Goal: Task Accomplishment & Management: Use online tool/utility

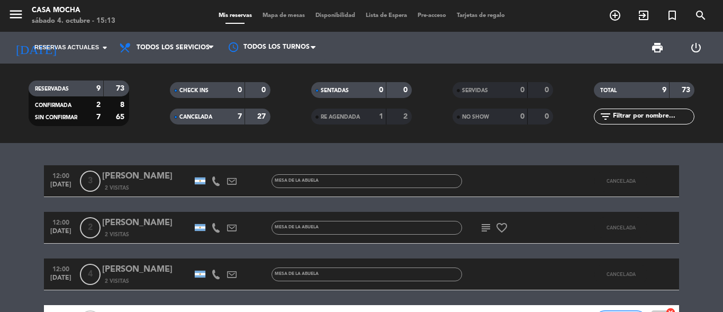
drag, startPoint x: 0, startPoint y: 0, endPoint x: 75, endPoint y: 13, distance: 76.3
click at [75, 13] on div "Casa Mocha" at bounding box center [74, 10] width 84 height 11
click at [104, 52] on icon "arrow_drop_down" at bounding box center [104, 47] width 13 height 13
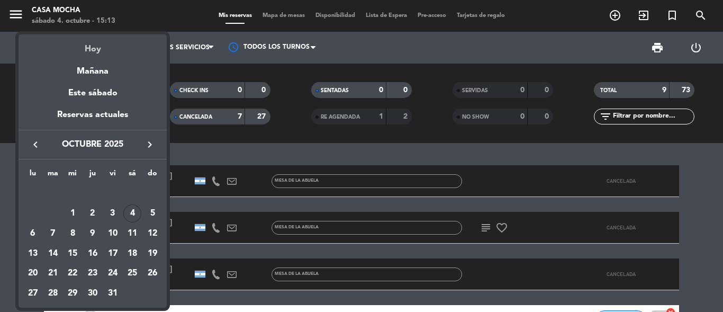
click at [92, 53] on div "Hoy" at bounding box center [93, 45] width 148 height 22
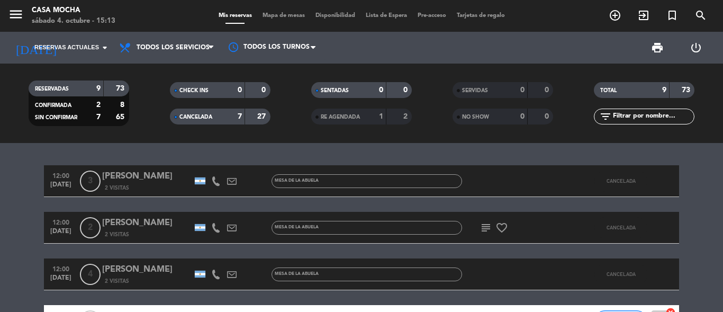
type input "sáb. [DATE]"
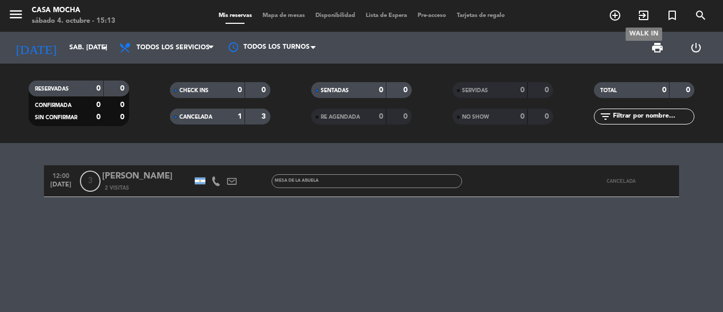
click at [643, 16] on icon "exit_to_app" at bounding box center [643, 15] width 13 height 13
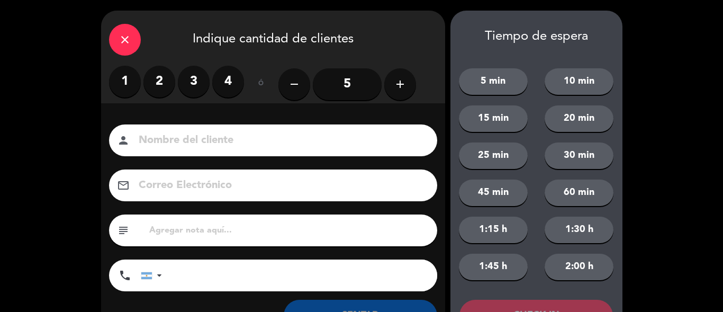
click at [163, 77] on label "2" at bounding box center [159, 82] width 32 height 32
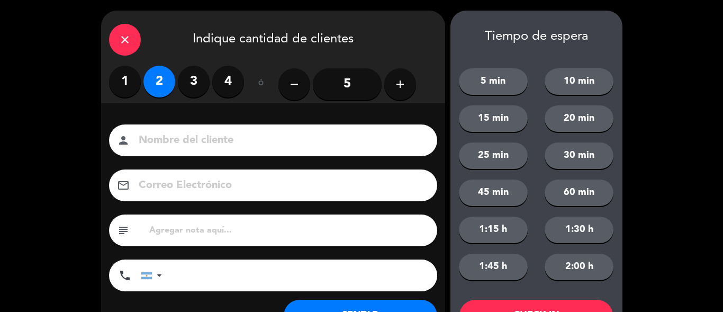
click at [196, 146] on input at bounding box center [281, 140] width 286 height 19
type input "f"
type input "Fede Stutzbach"
click at [165, 233] on input "text" at bounding box center [288, 230] width 281 height 15
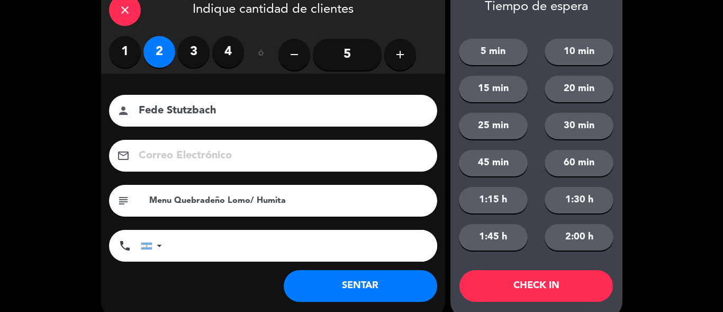
scroll to position [46, 0]
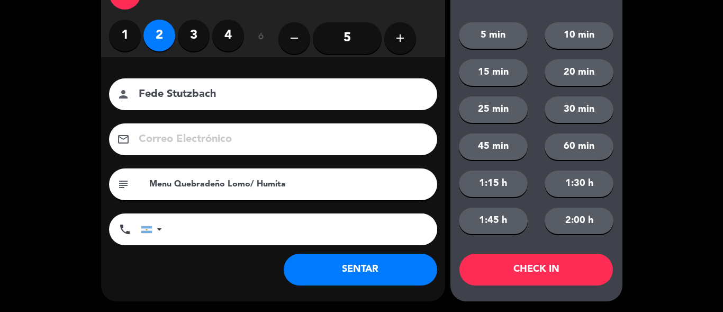
type input "Menu Quebradeño Lomo/ Humita"
click at [376, 275] on button "SENTAR" at bounding box center [360, 269] width 153 height 32
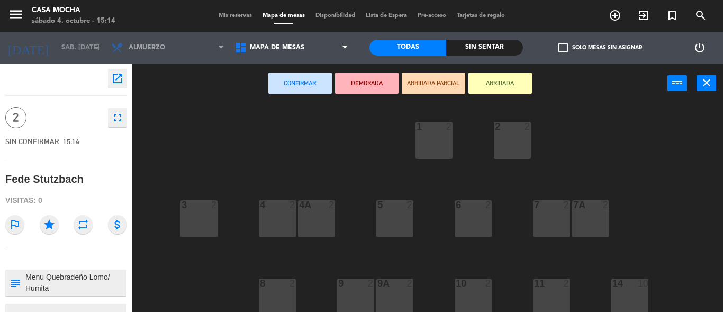
click at [190, 221] on div "3 2" at bounding box center [198, 218] width 37 height 37
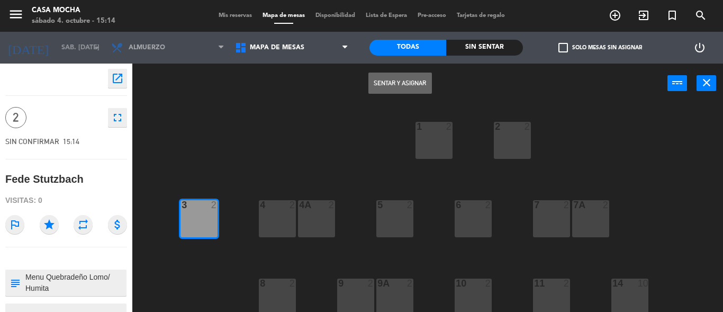
click at [390, 71] on div "Sentar y Asignar power_input close" at bounding box center [399, 83] width 535 height 40
click at [390, 76] on button "Sentar y Asignar" at bounding box center [399, 82] width 63 height 21
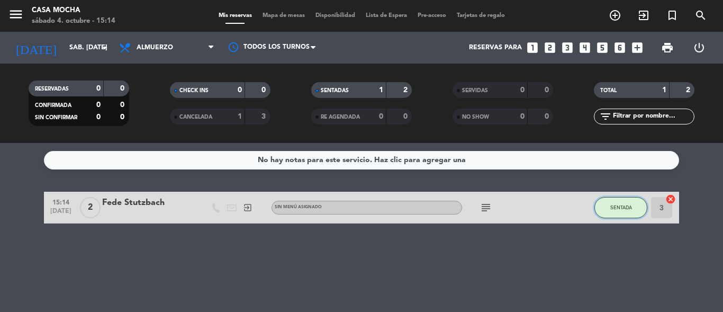
click at [627, 215] on button "SENTADA" at bounding box center [620, 207] width 53 height 21
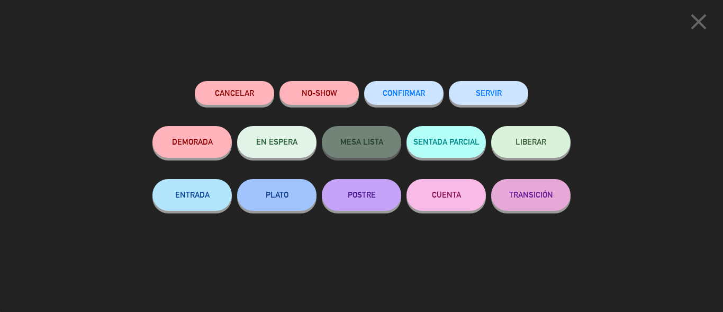
click at [503, 90] on button "SERVIR" at bounding box center [488, 93] width 79 height 24
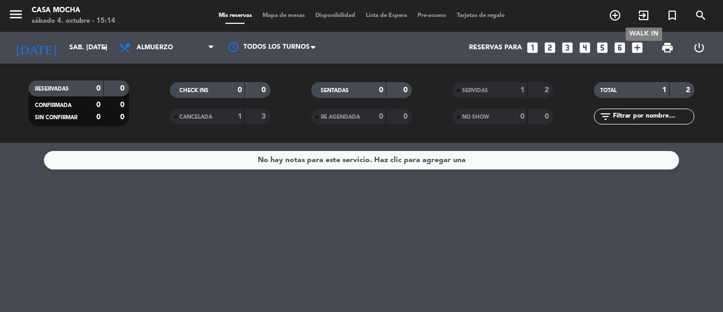
click at [644, 16] on icon "exit_to_app" at bounding box center [643, 15] width 13 height 13
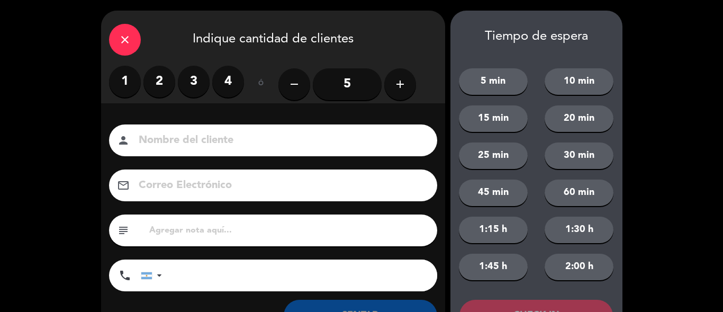
click at [195, 87] on label "3" at bounding box center [194, 82] width 32 height 32
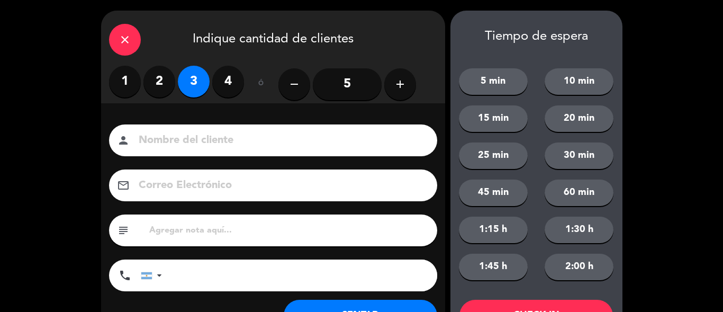
click at [188, 132] on input at bounding box center [281, 140] width 286 height 19
click at [217, 225] on input "text" at bounding box center [288, 230] width 281 height 15
type input "Mesa Quebradeña Lomo/ 2 Cabritos"
click at [233, 141] on input at bounding box center [281, 140] width 286 height 19
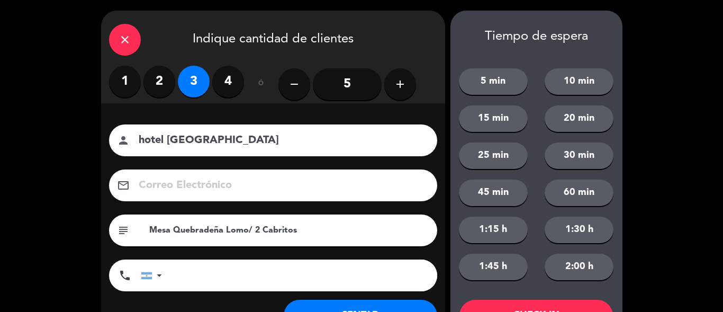
type input "hotel [GEOGRAPHIC_DATA]"
click at [400, 306] on button "SENTAR" at bounding box center [360, 315] width 153 height 32
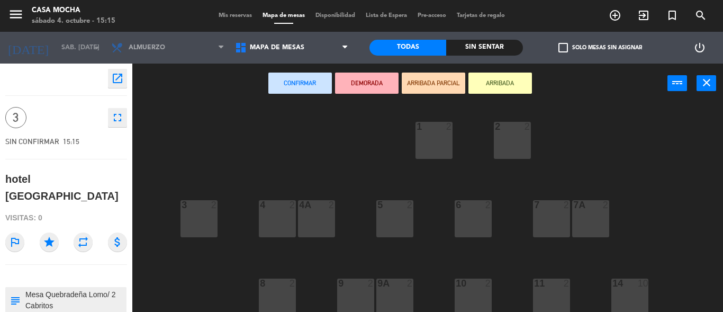
drag, startPoint x: 277, startPoint y: 209, endPoint x: 382, endPoint y: 229, distance: 107.1
click at [286, 209] on div "4 2" at bounding box center [277, 218] width 37 height 37
click at [284, 220] on div "4 2" at bounding box center [277, 218] width 37 height 37
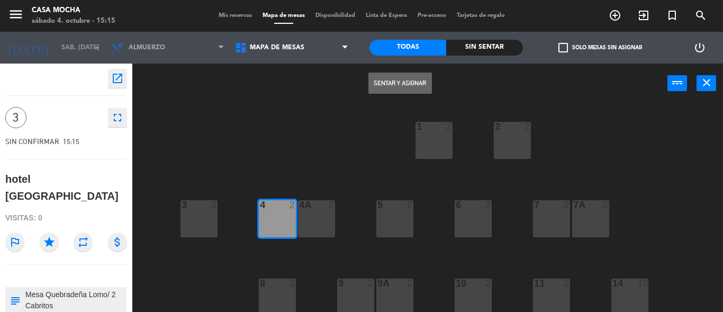
click at [319, 220] on div "4A 2" at bounding box center [316, 218] width 37 height 37
click at [413, 77] on button "Sentar y Asignar" at bounding box center [399, 82] width 63 height 21
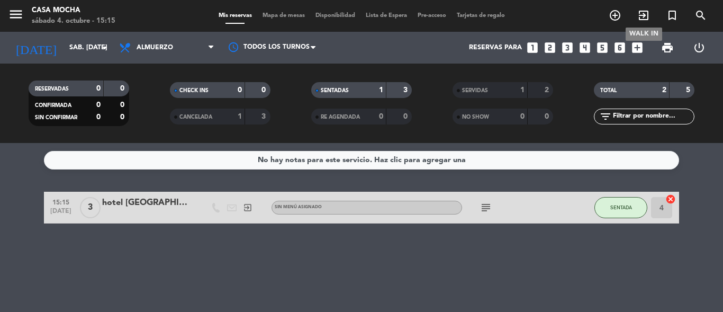
click at [644, 14] on icon "exit_to_app" at bounding box center [643, 15] width 13 height 13
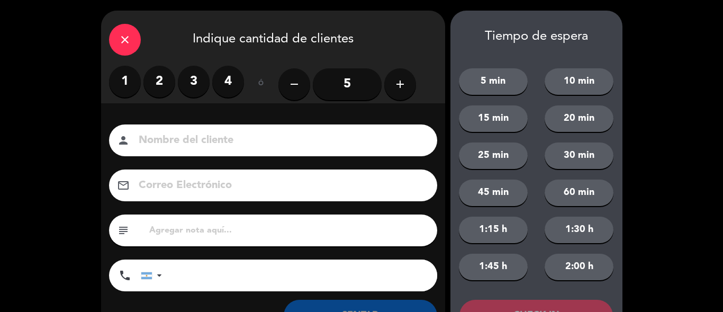
click at [163, 88] on label "2" at bounding box center [159, 82] width 32 height 32
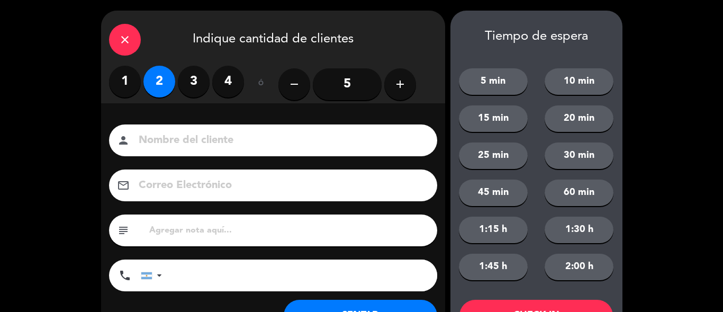
click at [183, 138] on input at bounding box center [281, 140] width 286 height 19
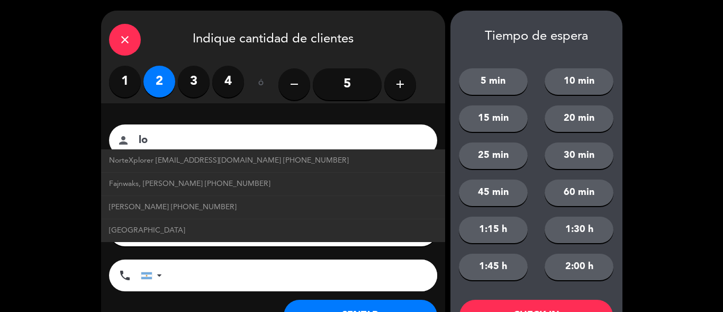
type input "l"
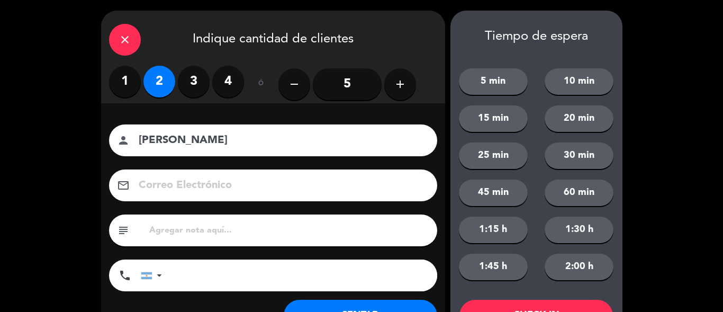
type input "[PERSON_NAME]"
click at [162, 229] on input "text" at bounding box center [288, 230] width 281 height 15
type input "Mesa Quebradeña Lomo/ Humita"
click at [379, 301] on button "SENTAR" at bounding box center [360, 315] width 153 height 32
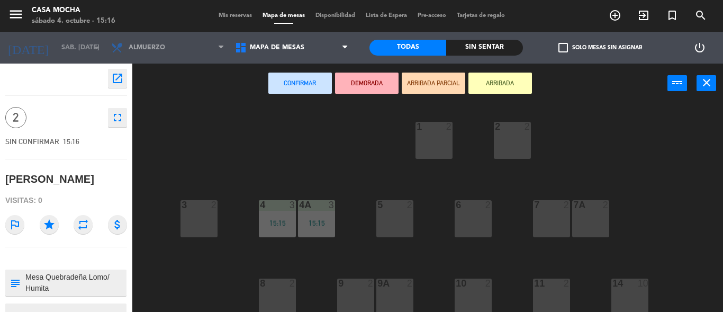
click at [514, 129] on div at bounding box center [511, 127] width 17 height 10
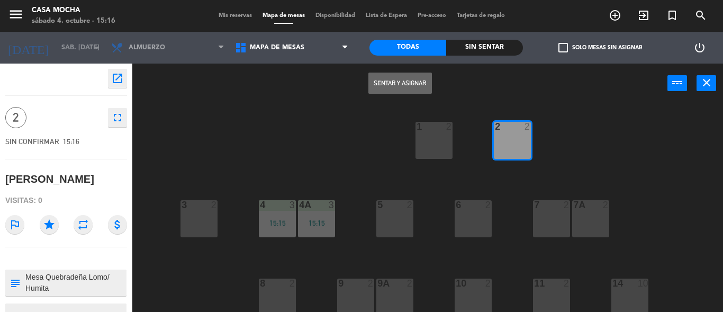
click at [402, 80] on button "Sentar y Asignar" at bounding box center [399, 82] width 63 height 21
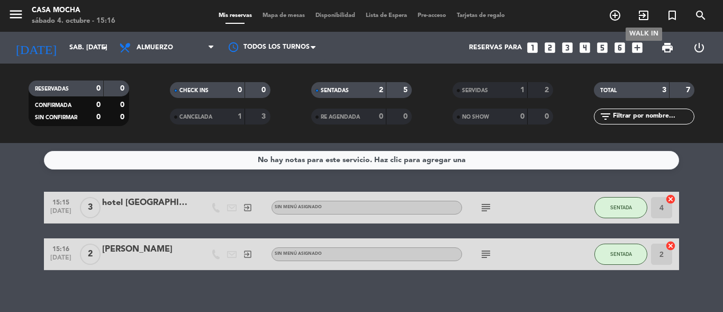
click at [637, 20] on icon "exit_to_app" at bounding box center [643, 15] width 13 height 13
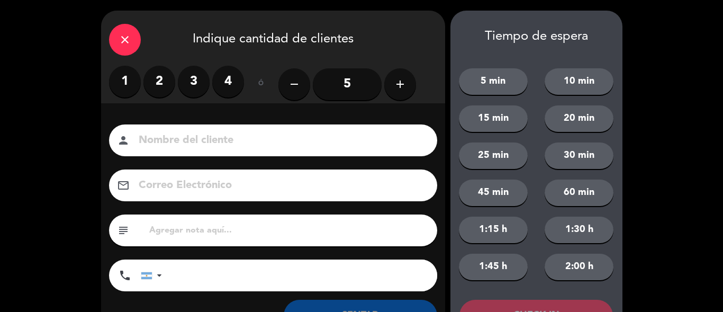
click at [161, 84] on label "2" at bounding box center [159, 82] width 32 height 32
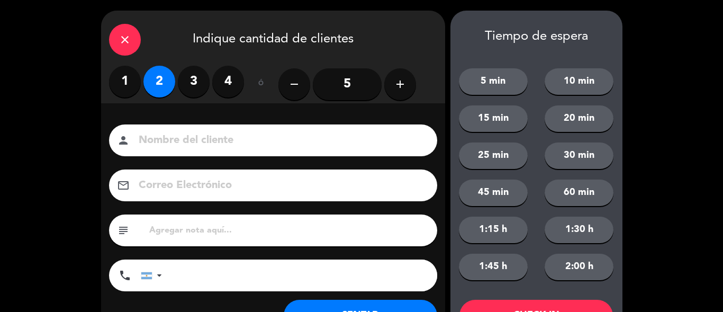
click at [181, 138] on input at bounding box center [281, 140] width 286 height 19
type input "[PERSON_NAME]"
click at [192, 226] on input "text" at bounding box center [288, 230] width 281 height 15
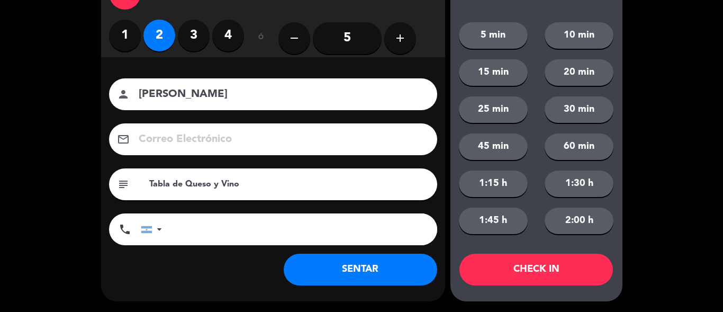
type input "Tabla de Queso y Vino"
click at [355, 260] on button "SENTAR" at bounding box center [360, 269] width 153 height 32
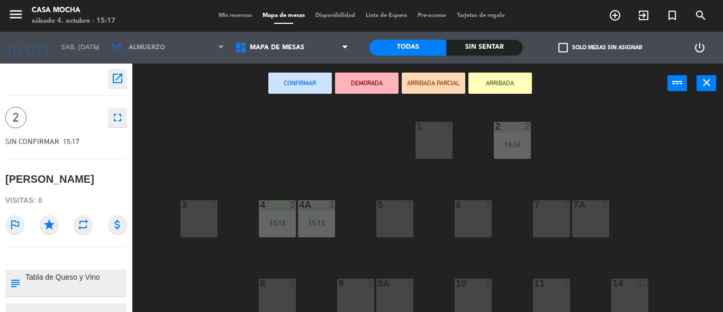
click at [434, 138] on div "1 2" at bounding box center [433, 140] width 37 height 37
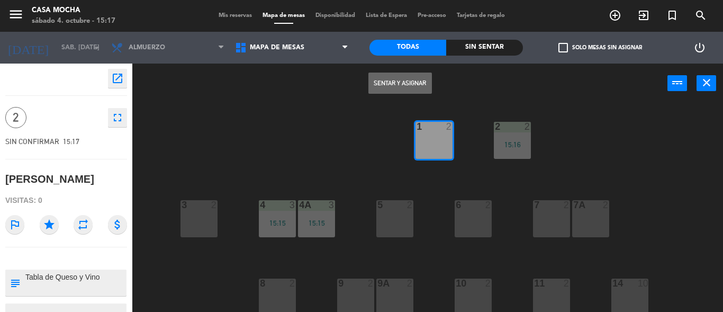
click at [394, 82] on button "Sentar y Asignar" at bounding box center [399, 82] width 63 height 21
